Goal: Information Seeking & Learning: Find specific fact

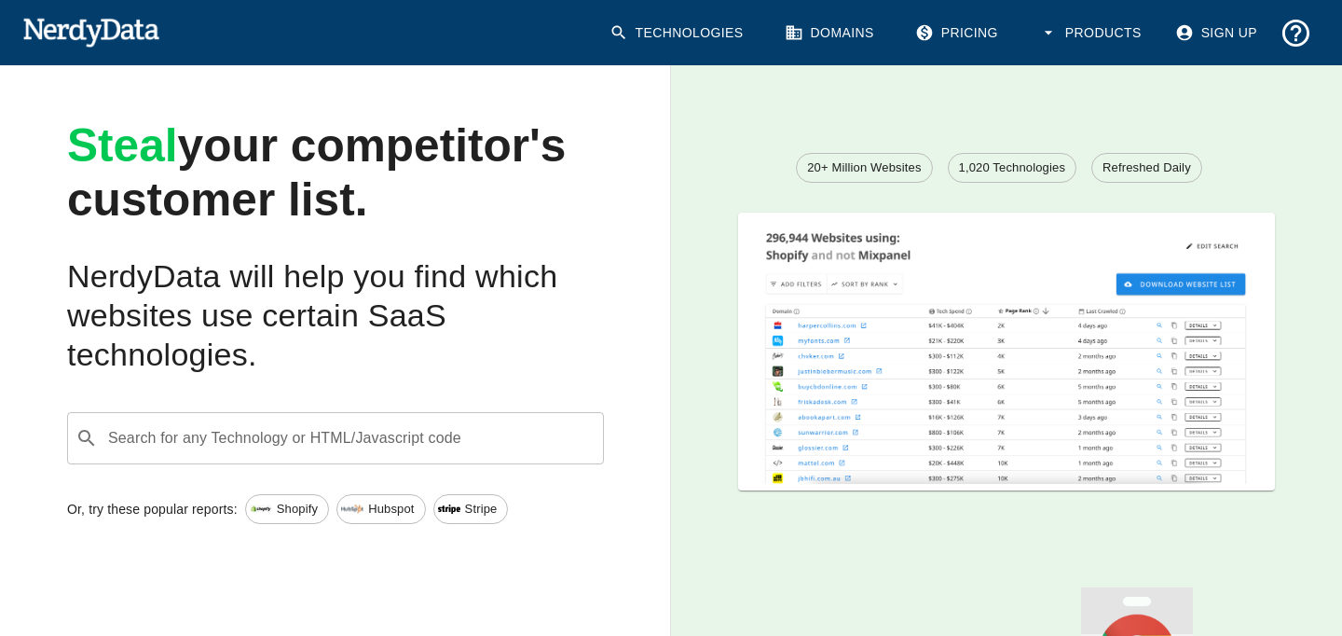
scroll to position [61, 0]
click at [464, 436] on input "Search for any Technology or HTML/Javascript code" at bounding box center [350, 437] width 490 height 35
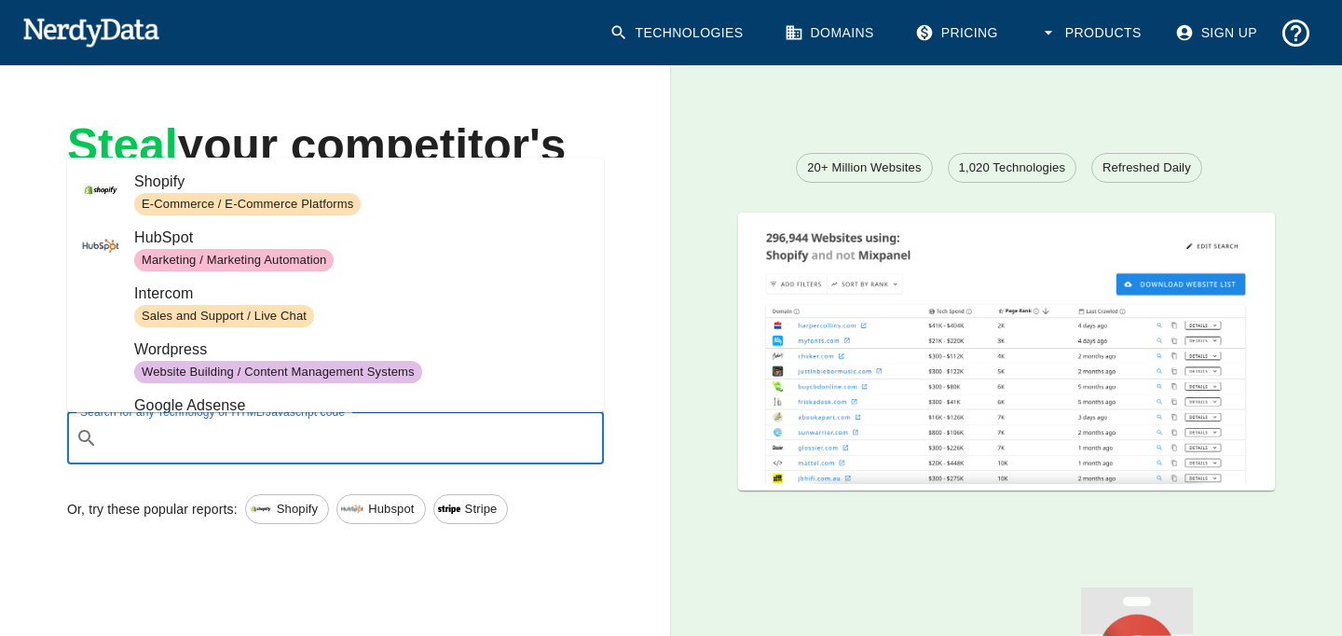
paste input "tr?id=2378937288839691"
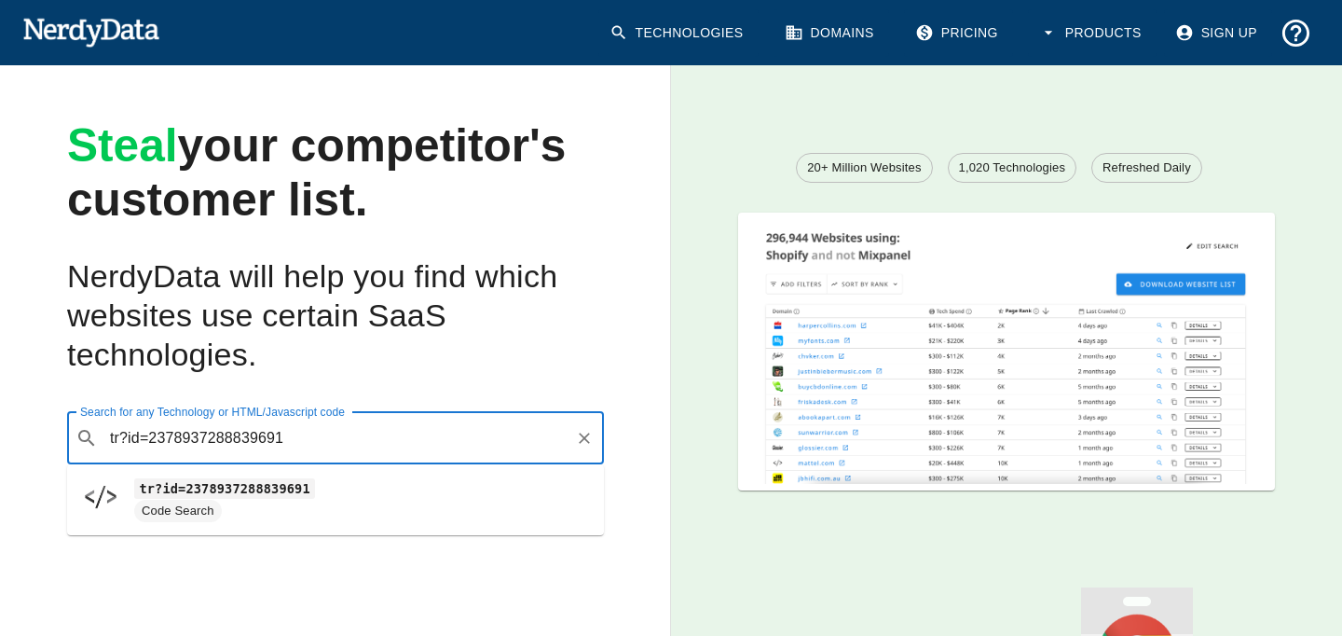
type input "tr?id=2378937288839691"
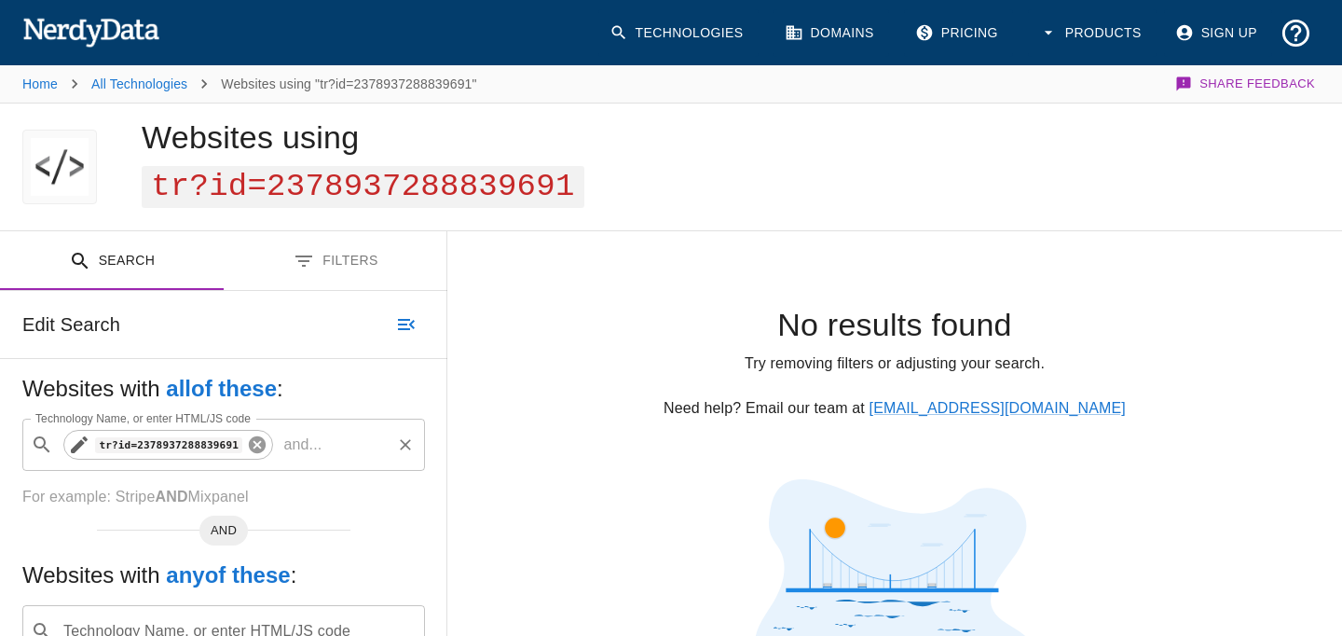
click at [253, 448] on icon at bounding box center [257, 444] width 17 height 17
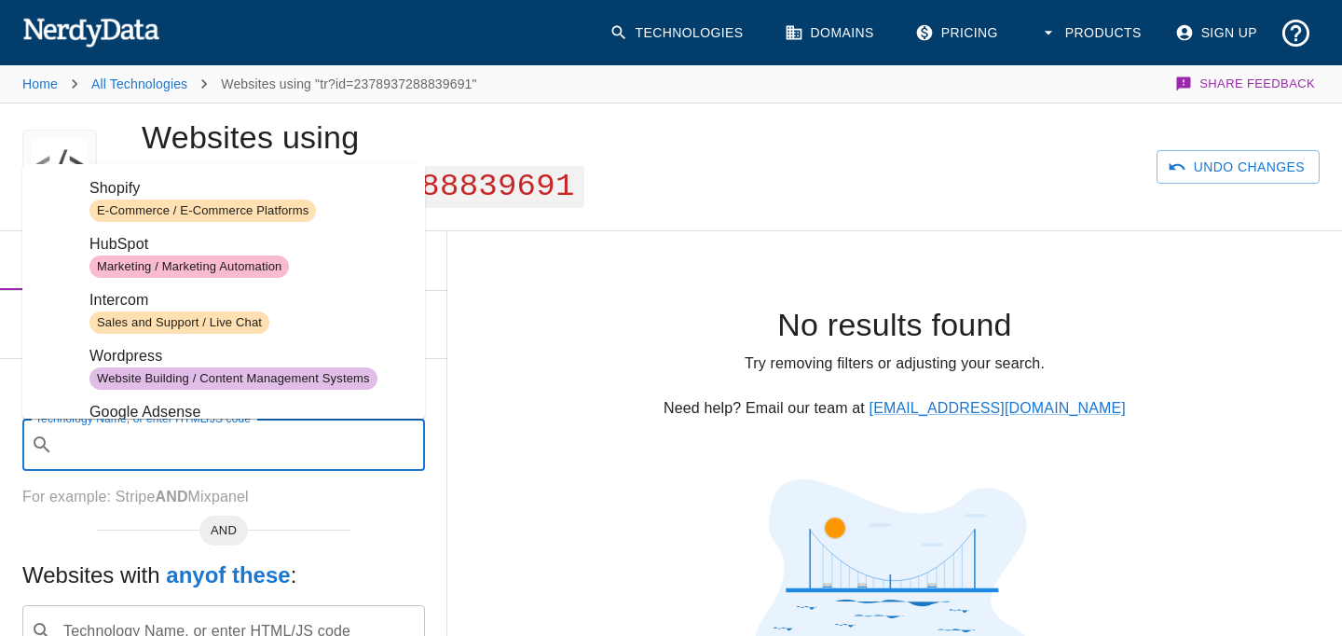
click at [253, 448] on input "Technology Name, or enter HTML/JS code" at bounding box center [239, 444] width 356 height 35
paste input "tr?id=2378937288839691"
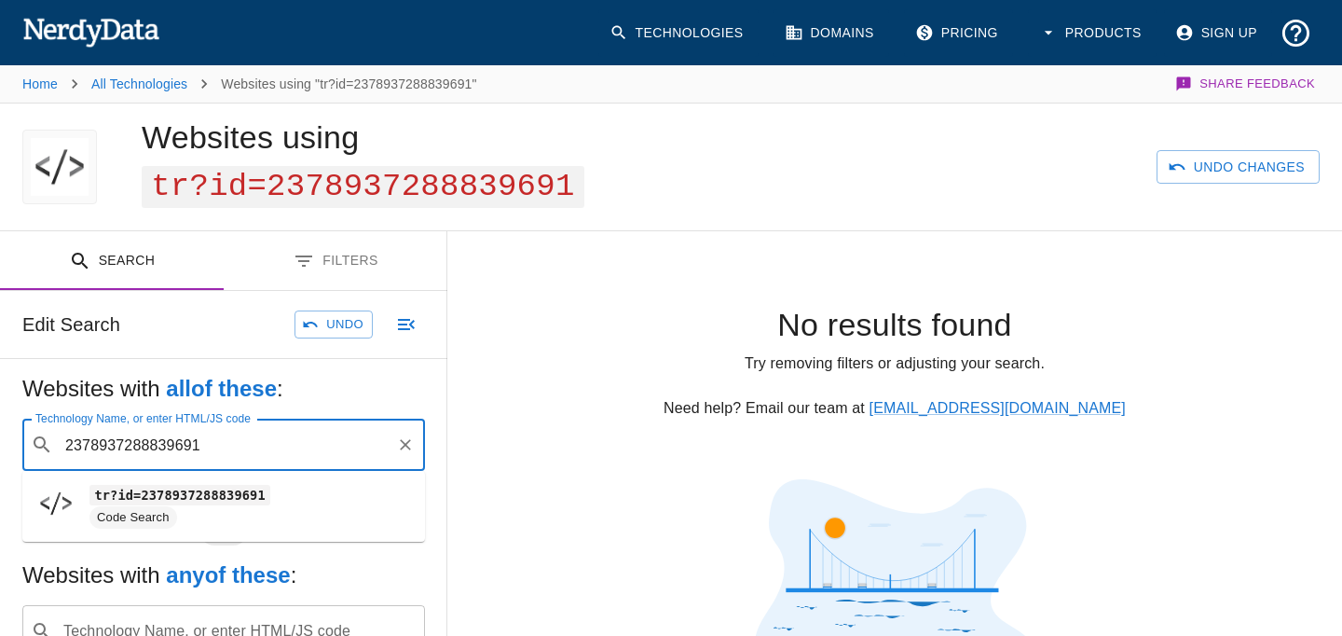
type input "2378937288839691"
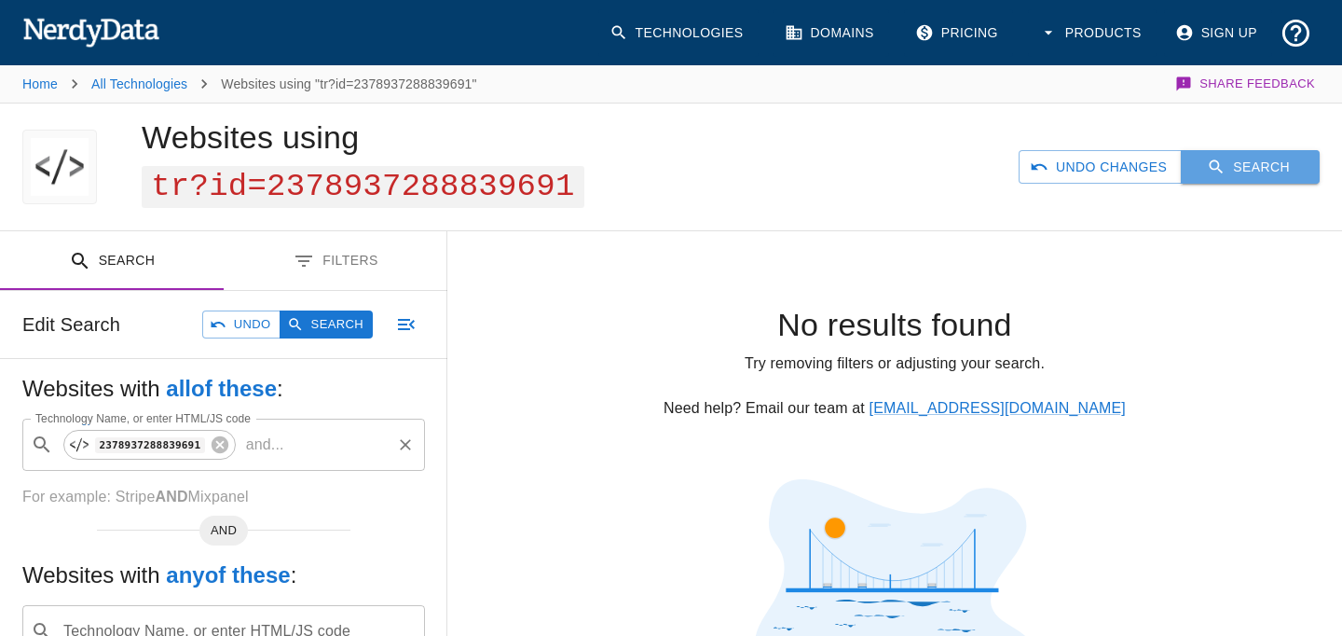
click at [1272, 171] on button "Search" at bounding box center [1250, 167] width 139 height 34
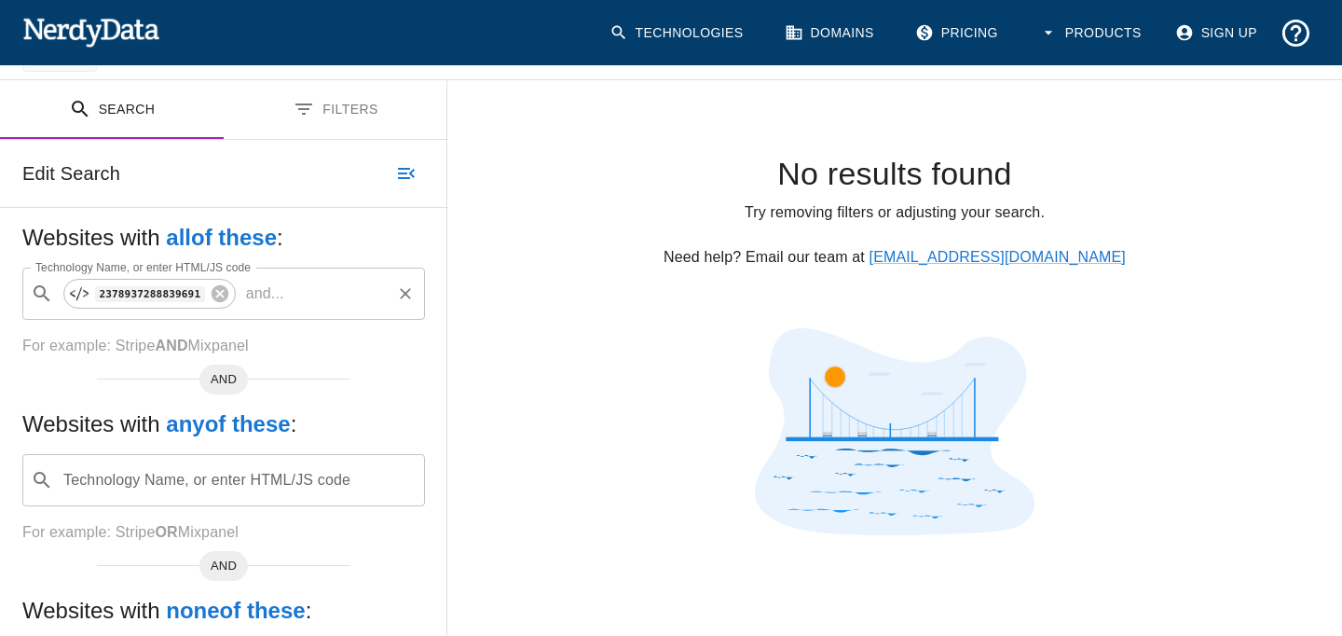
scroll to position [145, 0]
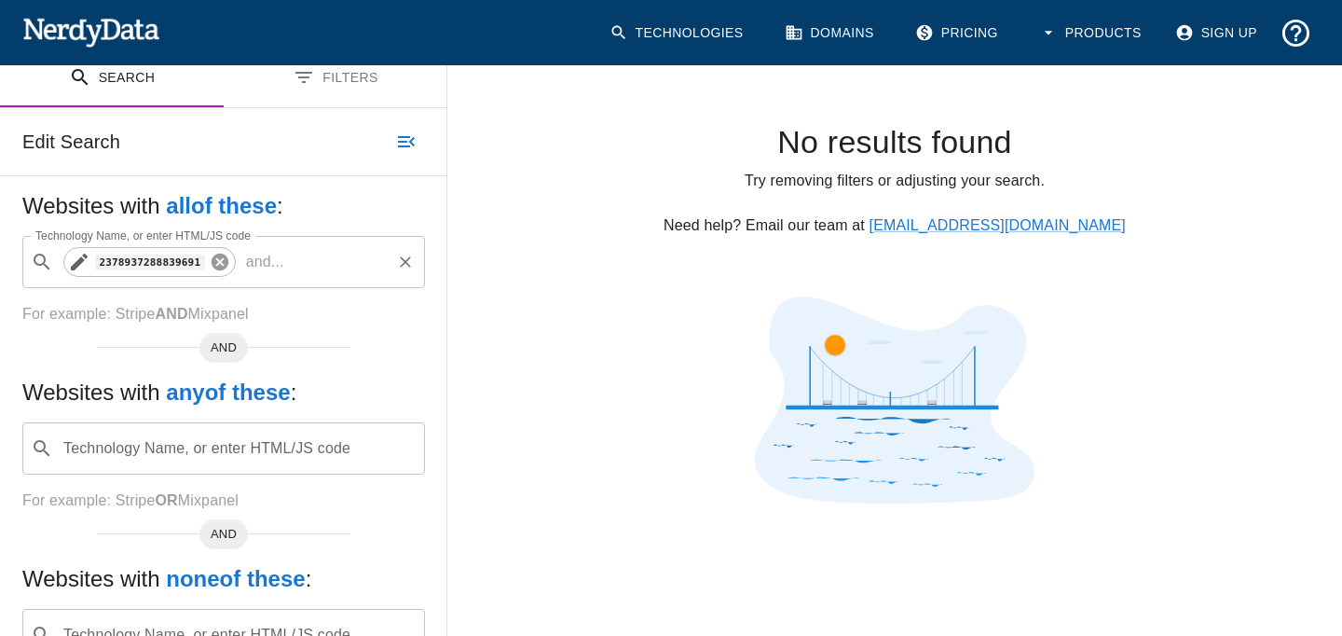
click at [227, 267] on icon at bounding box center [220, 262] width 21 height 21
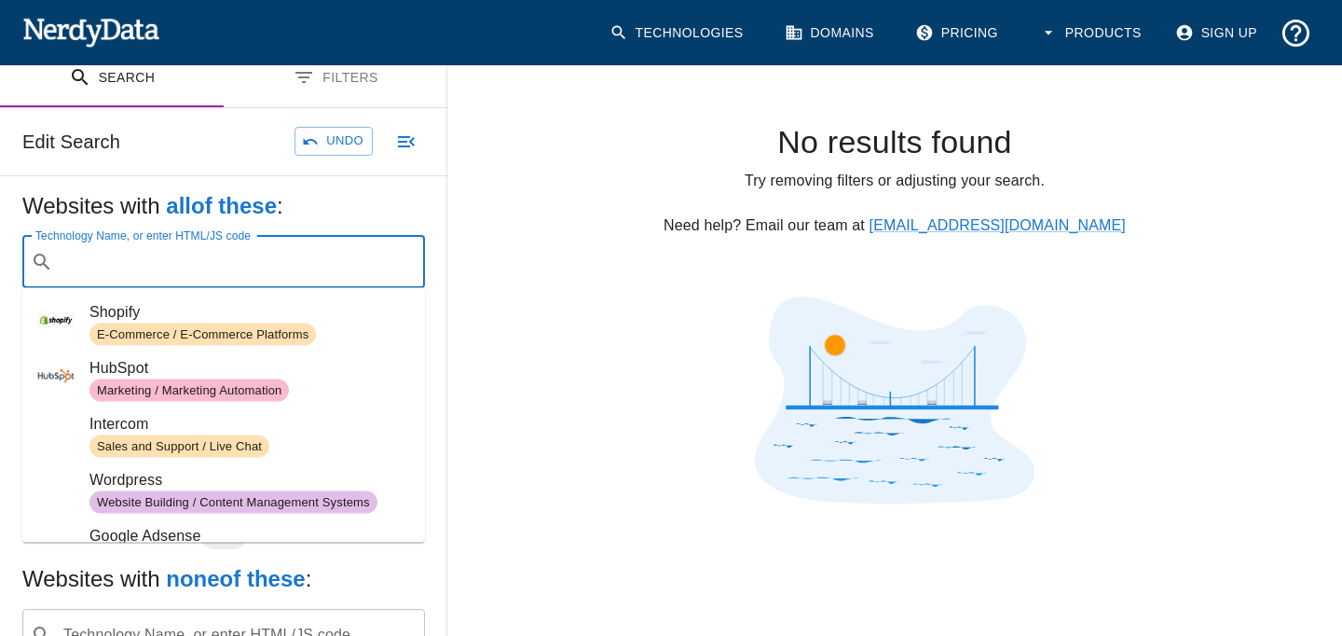
click at [224, 261] on input "Technology Name, or enter HTML/JS code" at bounding box center [239, 261] width 356 height 35
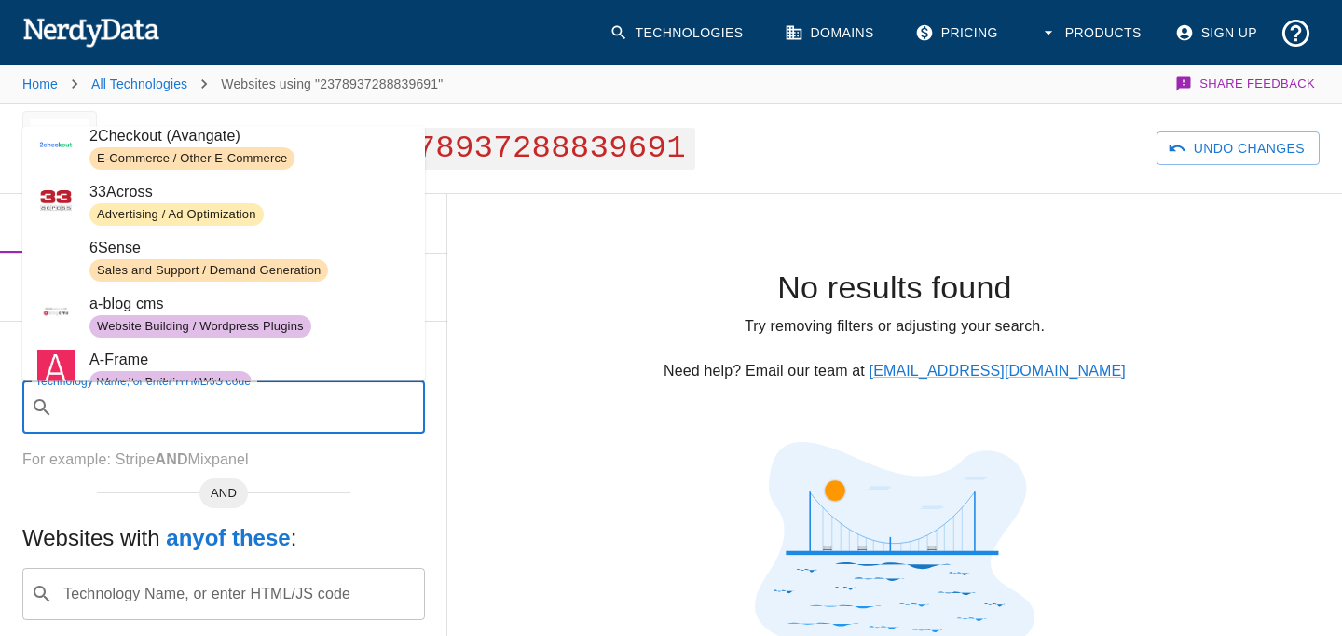
scroll to position [0, 0]
